Goal: Obtain resource: Obtain resource

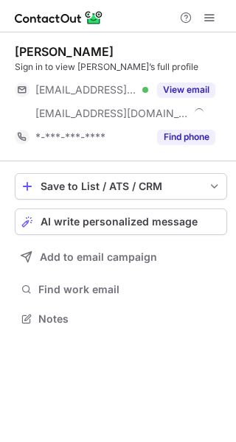
scroll to position [309, 236]
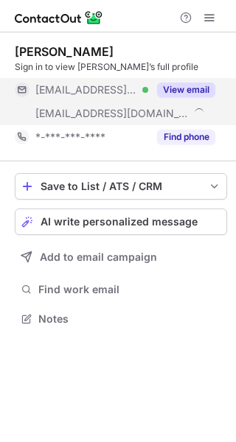
click at [195, 83] on button "View email" at bounding box center [186, 90] width 58 height 15
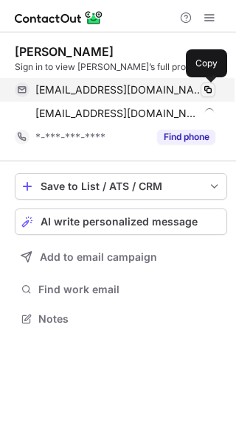
click at [212, 88] on span at bounding box center [208, 90] width 12 height 12
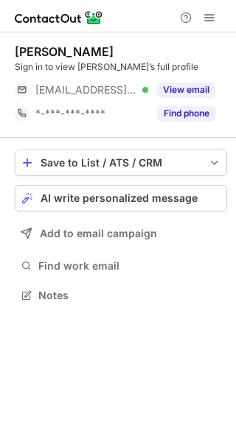
scroll to position [285, 236]
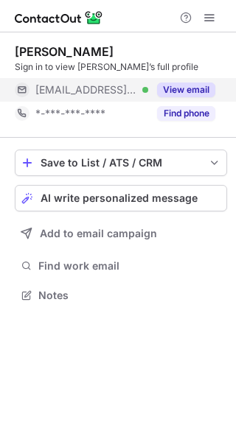
click at [194, 89] on button "View email" at bounding box center [186, 90] width 58 height 15
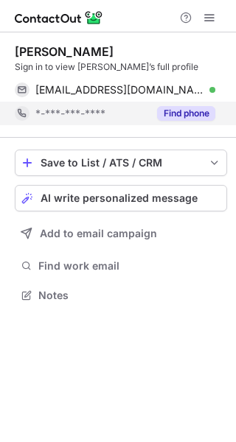
click at [187, 108] on button "Find phone" at bounding box center [186, 113] width 58 height 15
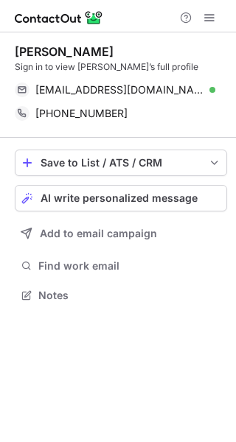
scroll to position [285, 236]
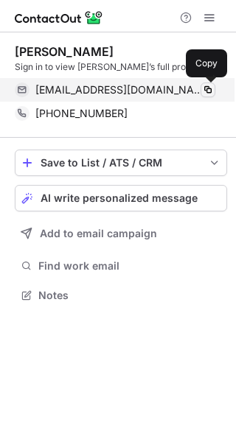
click at [209, 86] on span at bounding box center [208, 90] width 12 height 12
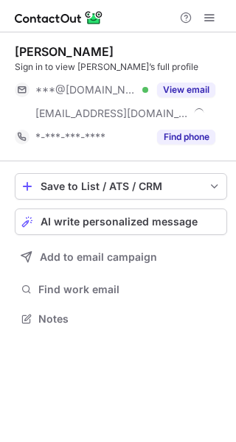
scroll to position [309, 236]
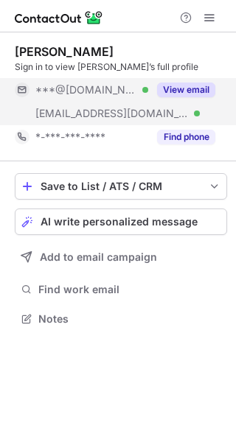
click at [166, 88] on button "View email" at bounding box center [186, 90] width 58 height 15
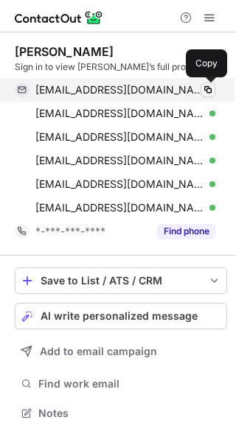
click at [206, 92] on span at bounding box center [208, 90] width 12 height 12
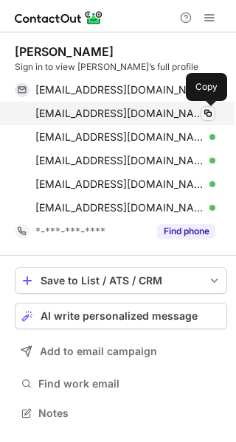
click at [206, 115] on span at bounding box center [208, 114] width 12 height 12
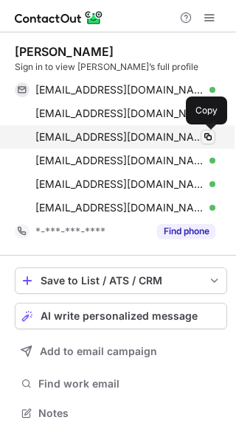
click at [210, 134] on span at bounding box center [208, 137] width 12 height 12
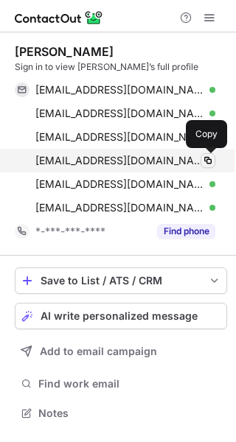
click at [208, 158] on span at bounding box center [208, 161] width 12 height 12
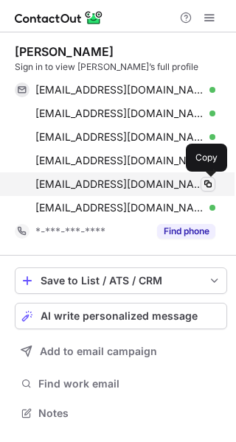
click at [206, 184] on span at bounding box center [208, 184] width 12 height 12
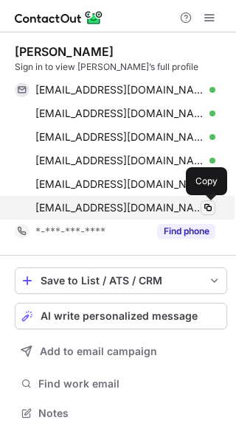
click at [206, 206] on span at bounding box center [208, 208] width 12 height 12
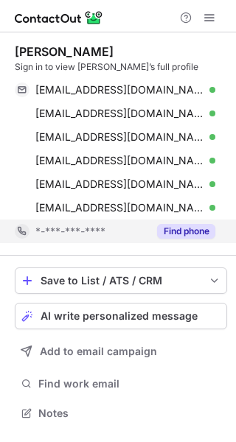
click at [188, 234] on button "Find phone" at bounding box center [186, 231] width 58 height 15
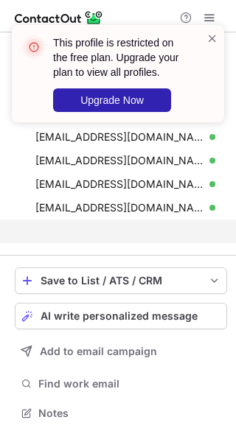
scroll to position [380, 236]
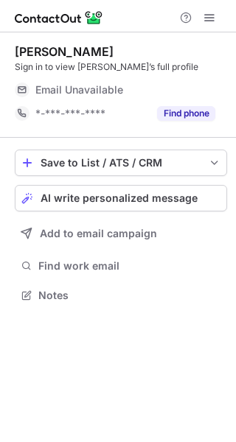
scroll to position [285, 236]
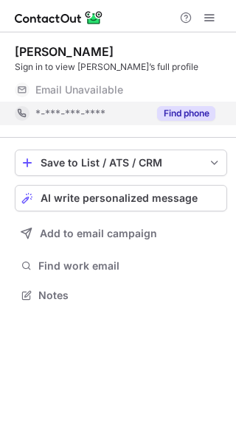
click at [169, 112] on button "Find phone" at bounding box center [186, 113] width 58 height 15
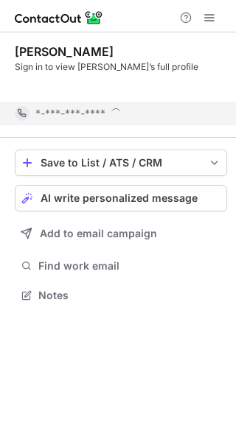
scroll to position [262, 236]
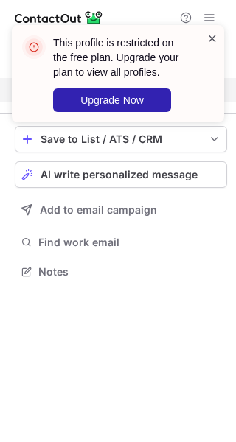
click at [212, 35] on span at bounding box center [212, 38] width 12 height 15
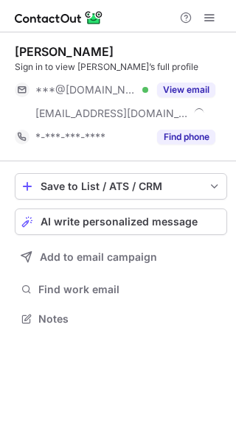
scroll to position [309, 236]
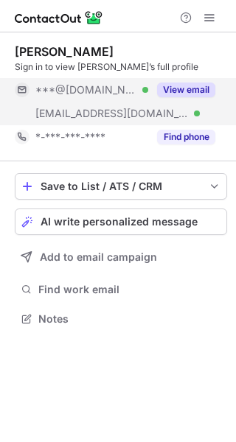
click at [203, 90] on button "View email" at bounding box center [186, 90] width 58 height 15
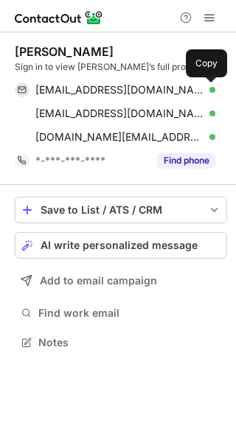
scroll to position [332, 236]
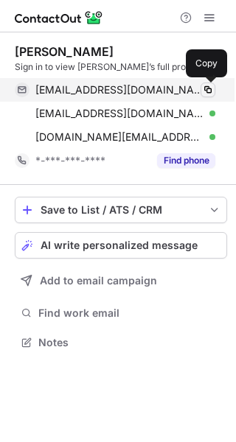
click at [210, 86] on span at bounding box center [208, 90] width 12 height 12
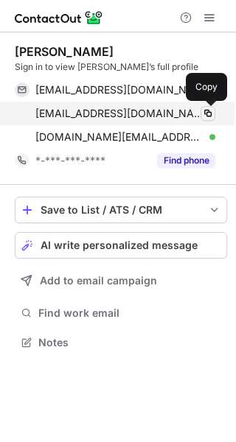
click at [208, 111] on span at bounding box center [208, 114] width 12 height 12
click at [208, 110] on span at bounding box center [208, 114] width 12 height 12
click at [206, 115] on span at bounding box center [208, 114] width 12 height 12
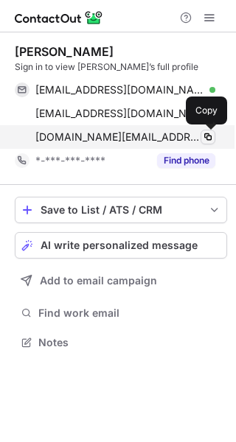
click at [209, 135] on span at bounding box center [208, 137] width 12 height 12
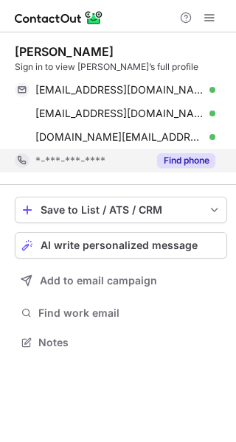
click at [195, 158] on button "Find phone" at bounding box center [186, 160] width 58 height 15
